Goal: Task Accomplishment & Management: Complete application form

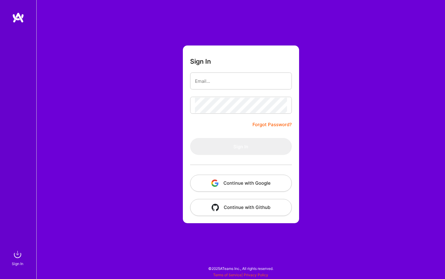
click at [227, 183] on button "Continue with Google" at bounding box center [241, 182] width 102 height 17
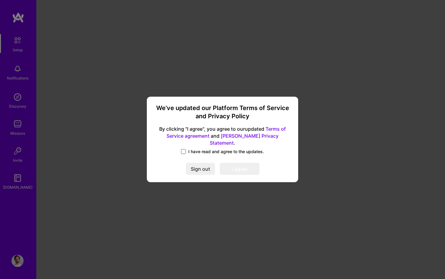
click at [185, 149] on span at bounding box center [183, 151] width 5 height 5
click at [0, 0] on input "I have read and agree to the updates." at bounding box center [0, 0] width 0 height 0
click at [232, 169] on button "I agree" at bounding box center [240, 169] width 40 height 12
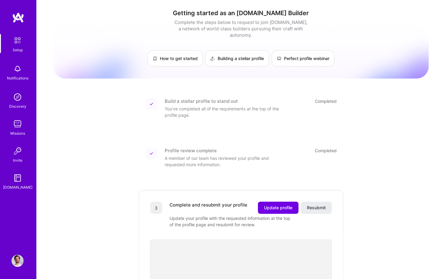
click at [15, 96] on img at bounding box center [18, 97] width 12 height 12
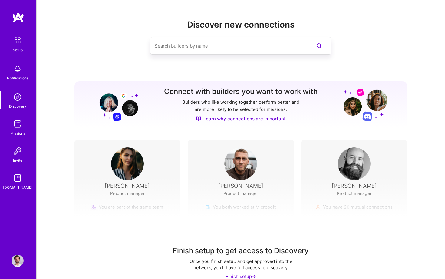
scroll to position [11, 0]
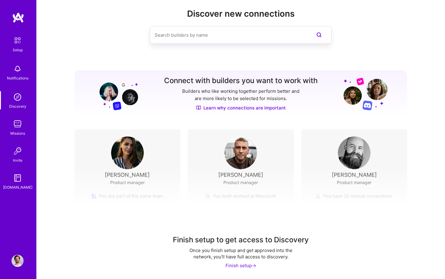
click at [14, 94] on img at bounding box center [18, 97] width 12 height 12
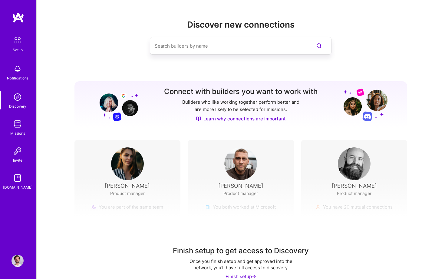
click at [18, 130] on div "Missions" at bounding box center [17, 133] width 15 height 6
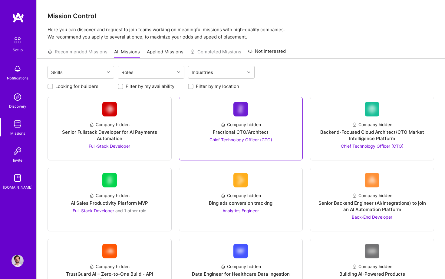
click at [226, 139] on span "Chief Technology Officer (CTO)" at bounding box center [241, 139] width 63 height 5
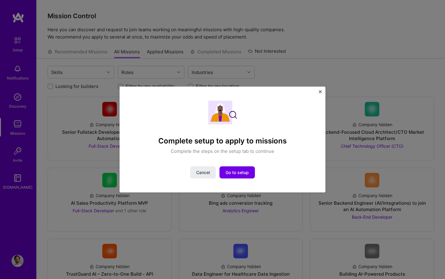
click at [319, 99] on div "Complete setup to apply to missions Complete the steps on the setup tab to cont…" at bounding box center [223, 140] width 206 height 106
click at [319, 96] on button "Close" at bounding box center [320, 93] width 3 height 6
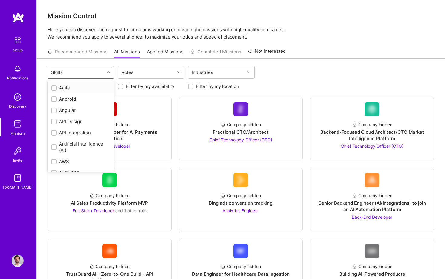
click at [69, 71] on div "Skills" at bounding box center [76, 72] width 57 height 12
click at [86, 51] on div "Recommended Missions All Missions Applied Missions Completed Missions Not Inter…" at bounding box center [167, 51] width 238 height 13
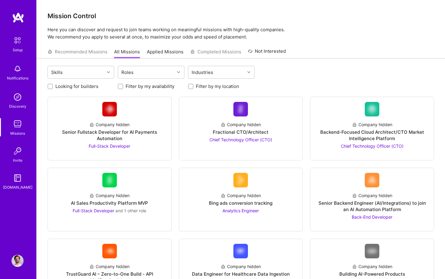
click at [97, 50] on div "Recommended Missions All Missions Applied Missions Completed Missions Not Inter…" at bounding box center [167, 51] width 238 height 13
click at [171, 51] on link "Applied Missions" at bounding box center [165, 53] width 37 height 10
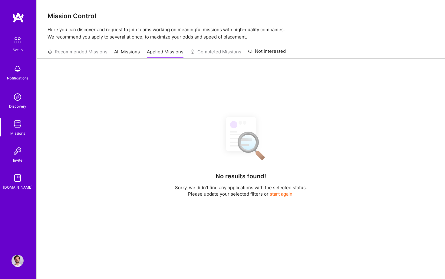
click at [118, 51] on link "All Missions" at bounding box center [127, 53] width 26 height 10
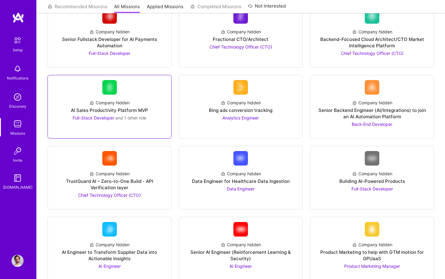
scroll to position [83, 0]
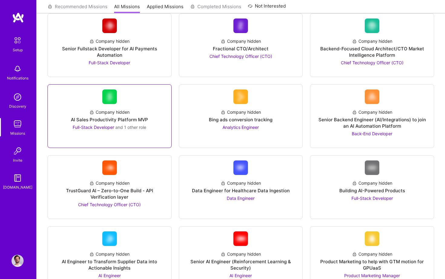
click at [114, 98] on img at bounding box center [109, 96] width 15 height 15
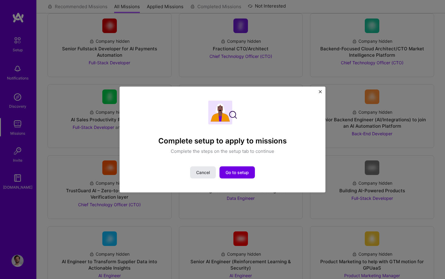
click at [194, 172] on button "Cancel" at bounding box center [203, 172] width 26 height 12
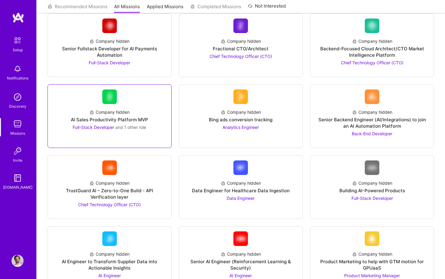
scroll to position [0, 0]
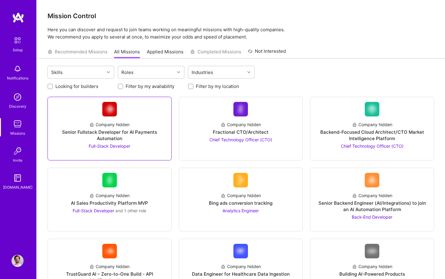
click at [104, 123] on div "Company hidden" at bounding box center [109, 124] width 40 height 6
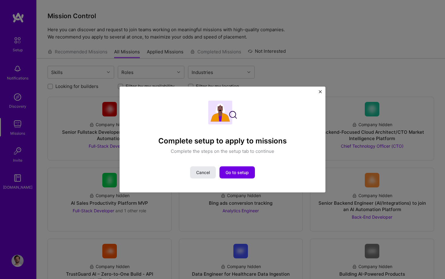
click at [196, 171] on span "Cancel" at bounding box center [203, 172] width 14 height 6
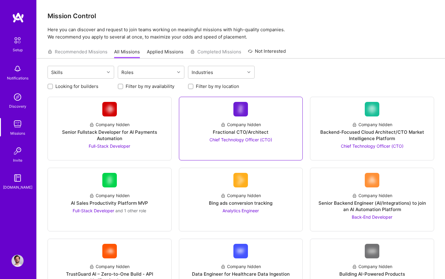
click at [238, 130] on div "Fractional CTO/Architect" at bounding box center [241, 132] width 56 height 6
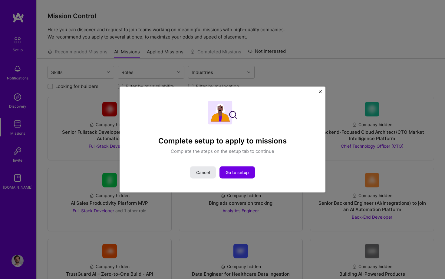
click at [196, 174] on span "Cancel" at bounding box center [203, 172] width 14 height 6
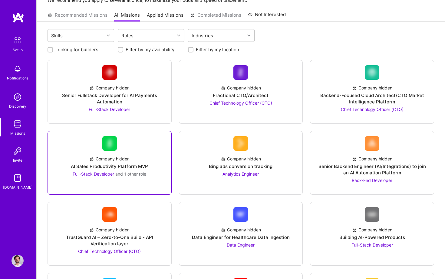
scroll to position [44, 0]
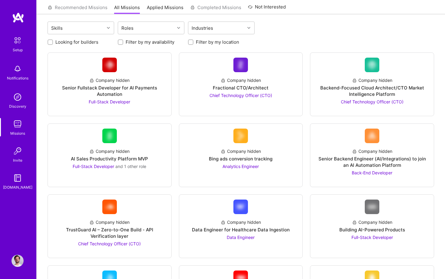
drag, startPoint x: 64, startPoint y: 157, endPoint x: 40, endPoint y: 93, distance: 68.8
